Goal: Obtain resource: Obtain resource

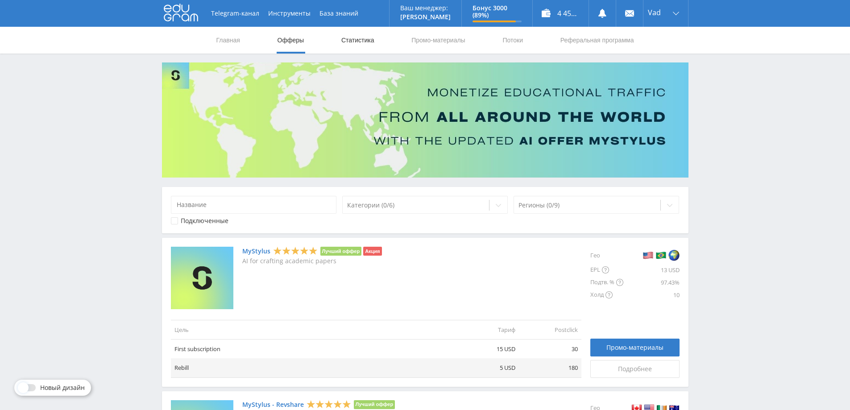
click at [362, 38] on link "Статистика" at bounding box center [357, 40] width 35 height 27
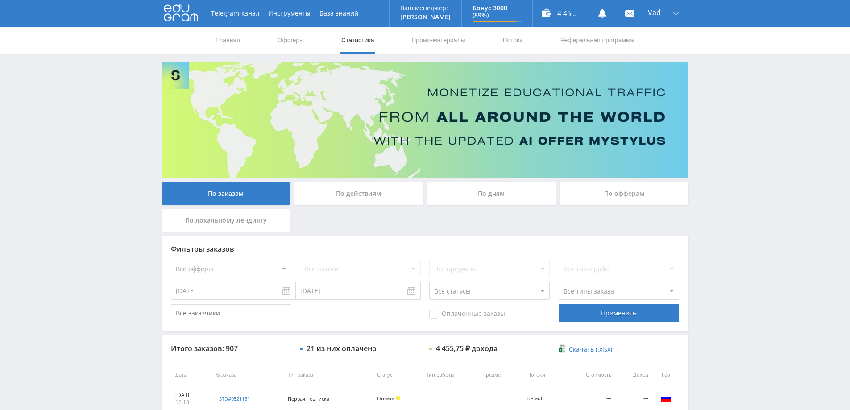
click at [495, 190] on div "По дням" at bounding box center [492, 194] width 129 height 22
click at [0, 0] on input "По дням" at bounding box center [0, 0] width 0 height 0
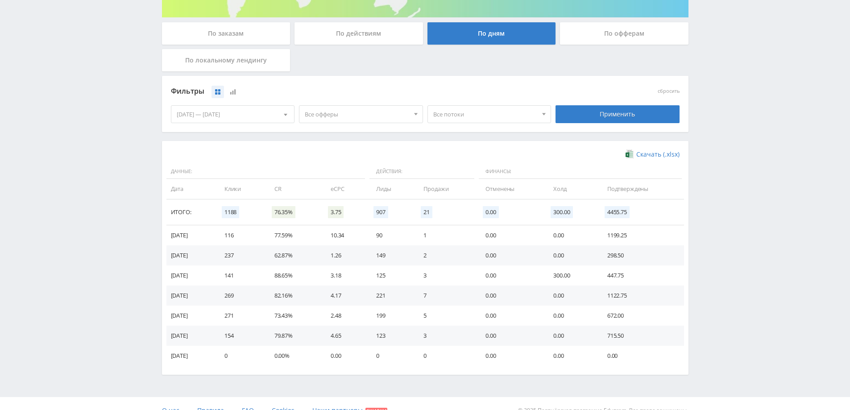
scroll to position [174, 0]
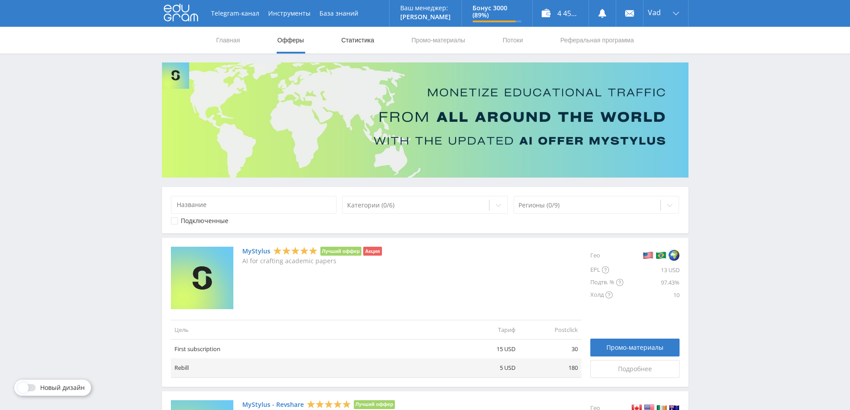
click at [361, 40] on link "Статистика" at bounding box center [357, 40] width 35 height 27
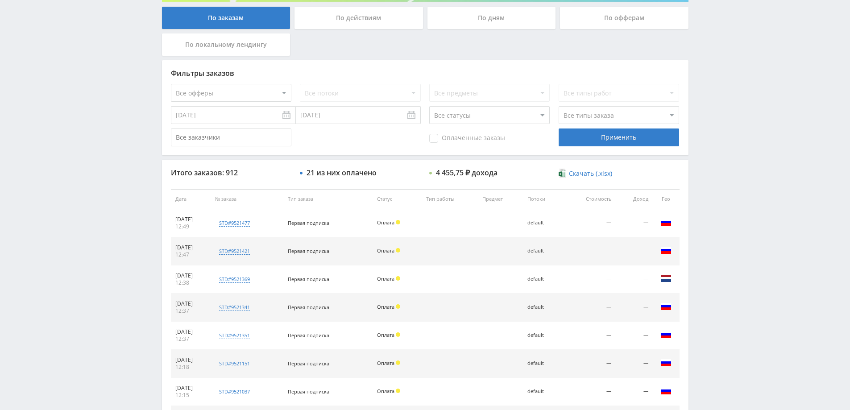
scroll to position [180, 0]
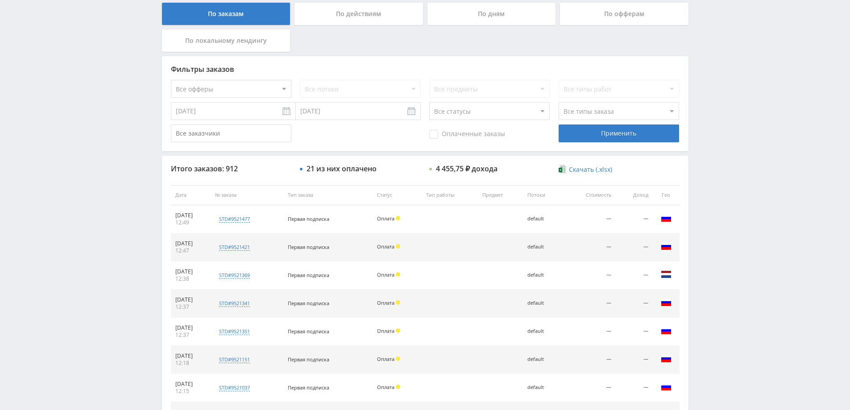
click at [501, 17] on div "По дням" at bounding box center [492, 14] width 129 height 22
click at [0, 0] on input "По дням" at bounding box center [0, 0] width 0 height 0
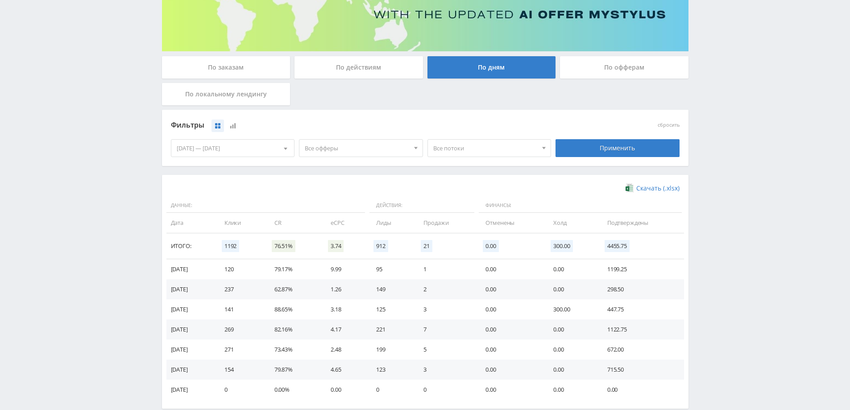
scroll to position [174, 0]
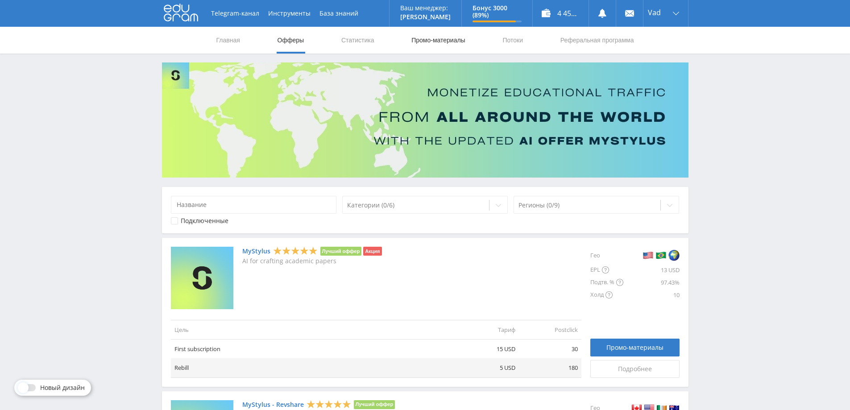
click at [429, 37] on link "Промо-материалы" at bounding box center [438, 40] width 55 height 27
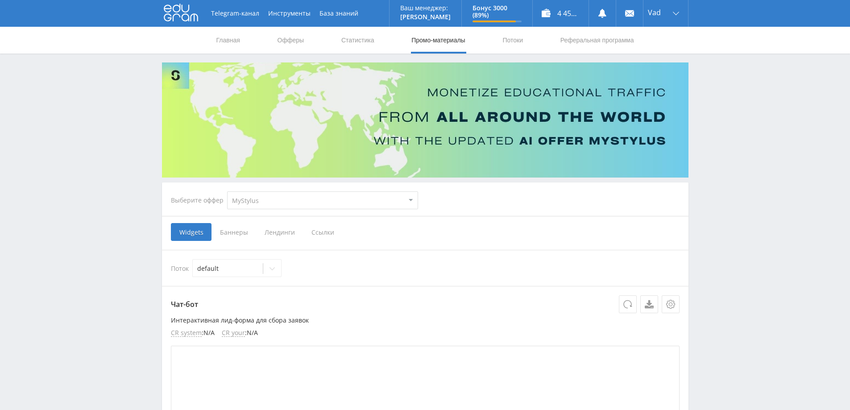
click at [331, 203] on select "MyStylus MyStylus - Revshare Кампус AI Studybay Автор24 Studybay [GEOGRAPHIC_DA…" at bounding box center [322, 200] width 191 height 18
select select "376"
click at [227, 191] on select "MyStylus MyStylus - Revshare Кампус AI Studybay Автор24 Studybay [GEOGRAPHIC_DA…" at bounding box center [322, 200] width 191 height 18
select select "376"
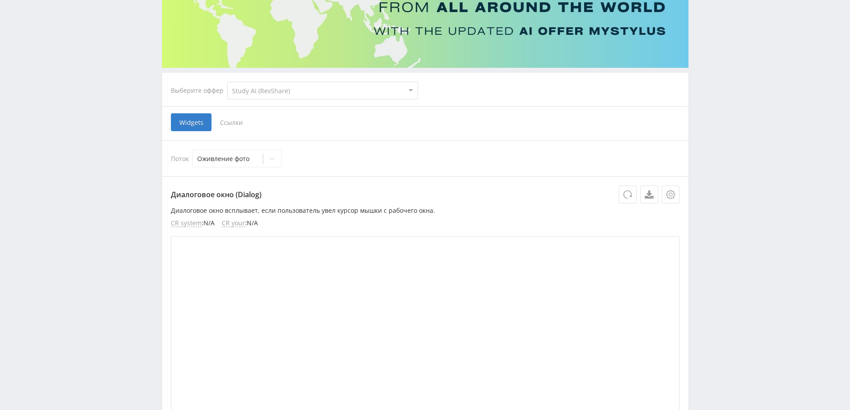
scroll to position [134, 0]
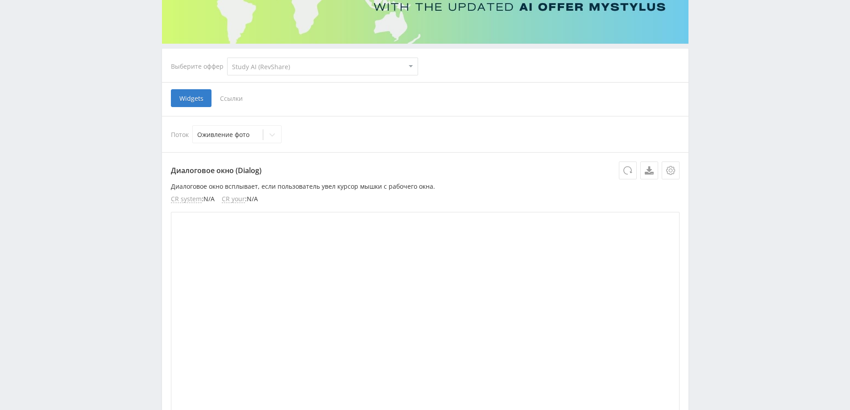
click at [326, 71] on select "MyStylus MyStylus - Revshare Кампус AI Studybay Автор24 Studybay [GEOGRAPHIC_DA…" at bounding box center [322, 67] width 191 height 18
click at [145, 95] on div "Telegram-канал Инструменты База знаний Ваш менеджер: [PERSON_NAME] Alex Online …" at bounding box center [425, 408] width 850 height 1085
click at [234, 96] on span "Ссылки" at bounding box center [232, 98] width 40 height 18
click at [0, 0] on input "Ссылки" at bounding box center [0, 0] width 0 height 0
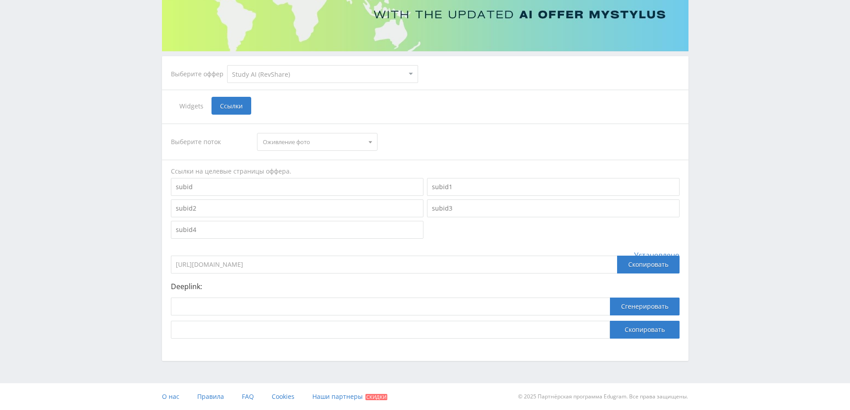
scroll to position [126, 0]
drag, startPoint x: 324, startPoint y: 268, endPoint x: 101, endPoint y: 265, distance: 222.7
click at [101, 265] on div "Telegram-канал Инструменты База знаний Ваш менеджер: [PERSON_NAME] Alex Online …" at bounding box center [425, 142] width 850 height 536
click at [220, 193] on input at bounding box center [297, 187] width 253 height 18
paste input "[URL]"
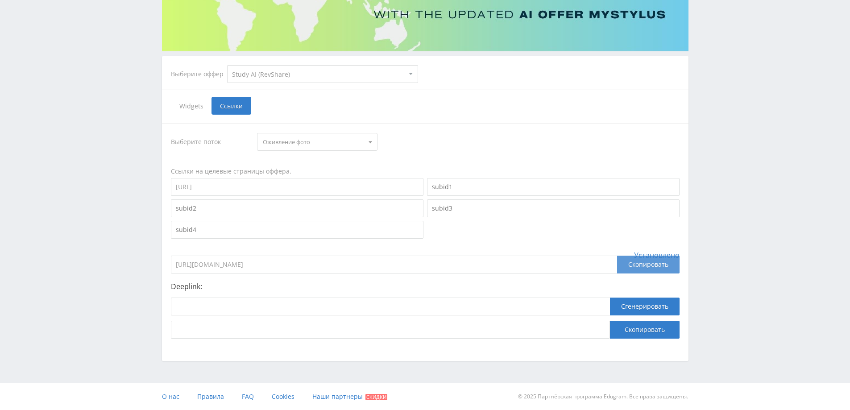
type input "[URL]"
click at [651, 263] on div "Скопировать" at bounding box center [648, 265] width 62 height 18
click at [6, 237] on div "Telegram-канал Инструменты База знаний Ваш менеджер: [PERSON_NAME] Alex Online …" at bounding box center [425, 142] width 850 height 536
click at [349, 143] on span "Оживление фото" at bounding box center [313, 141] width 101 height 17
click at [340, 166] on button "default" at bounding box center [317, 171] width 120 height 12
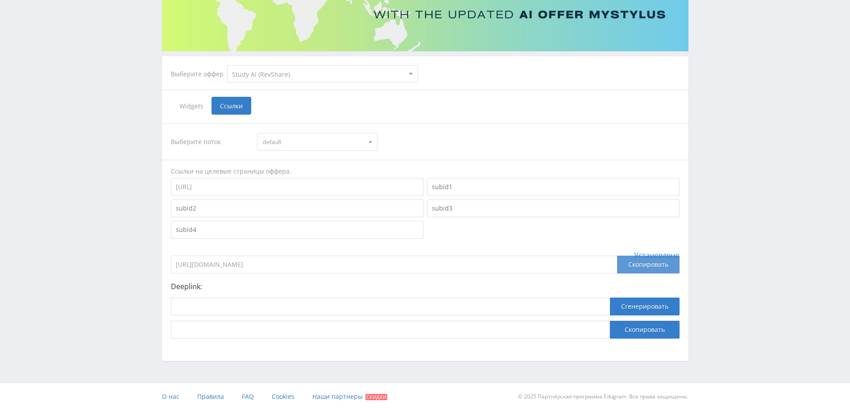
click at [647, 263] on div "Скопировать" at bounding box center [648, 265] width 62 height 18
click at [59, 260] on div "Telegram-канал Инструменты База знаний Ваш менеджер: [PERSON_NAME] Alex Online …" at bounding box center [425, 142] width 850 height 536
drag, startPoint x: 649, startPoint y: 262, endPoint x: 635, endPoint y: 264, distance: 13.5
click at [649, 262] on div "Скопировать" at bounding box center [648, 265] width 62 height 18
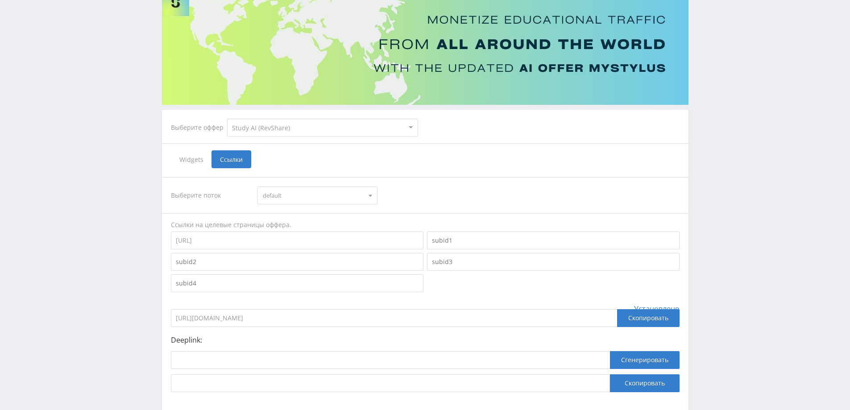
scroll to position [0, 0]
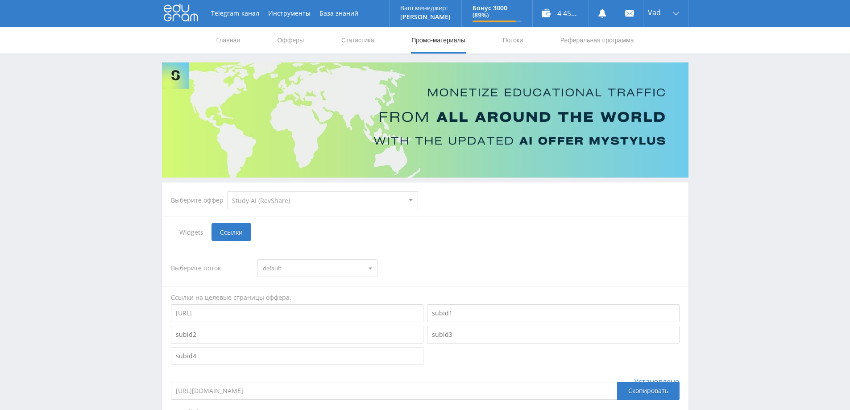
click at [238, 231] on span "Ссылки" at bounding box center [232, 232] width 40 height 18
click at [0, 0] on input "Ссылки" at bounding box center [0, 0] width 0 height 0
drag, startPoint x: 308, startPoint y: 312, endPoint x: 52, endPoint y: 293, distance: 256.9
click at [54, 293] on div "Telegram-канал Инструменты База знаний Ваш менеджер: [PERSON_NAME] Alex Online …" at bounding box center [425, 268] width 850 height 536
click at [308, 267] on span "default" at bounding box center [313, 268] width 101 height 17
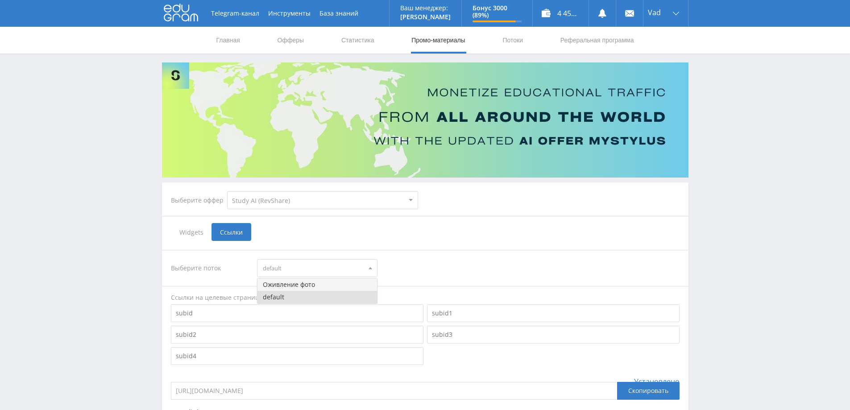
click at [290, 287] on button "Оживление фото" at bounding box center [317, 284] width 120 height 12
click at [292, 266] on span "Оживление фото" at bounding box center [313, 268] width 101 height 17
click at [226, 265] on div "Выберите поток" at bounding box center [210, 268] width 78 height 18
click at [513, 43] on link "Потоки" at bounding box center [513, 40] width 22 height 27
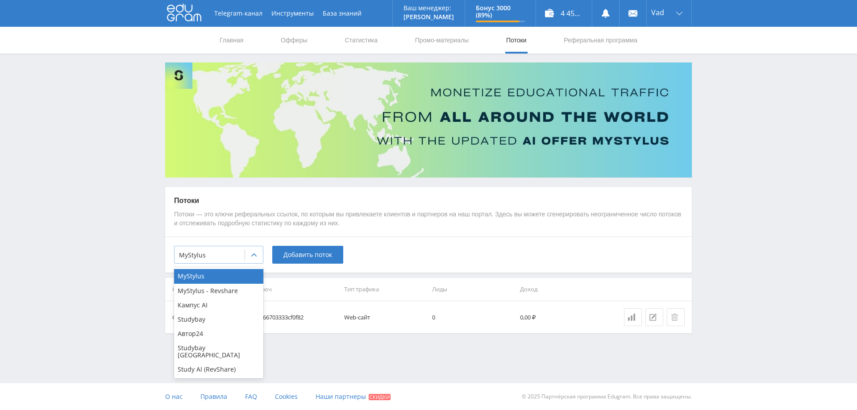
click at [255, 260] on div at bounding box center [254, 255] width 18 height 18
click at [205, 362] on div "Study AI (RevShare)" at bounding box center [218, 369] width 89 height 14
